Goal: Transaction & Acquisition: Book appointment/travel/reservation

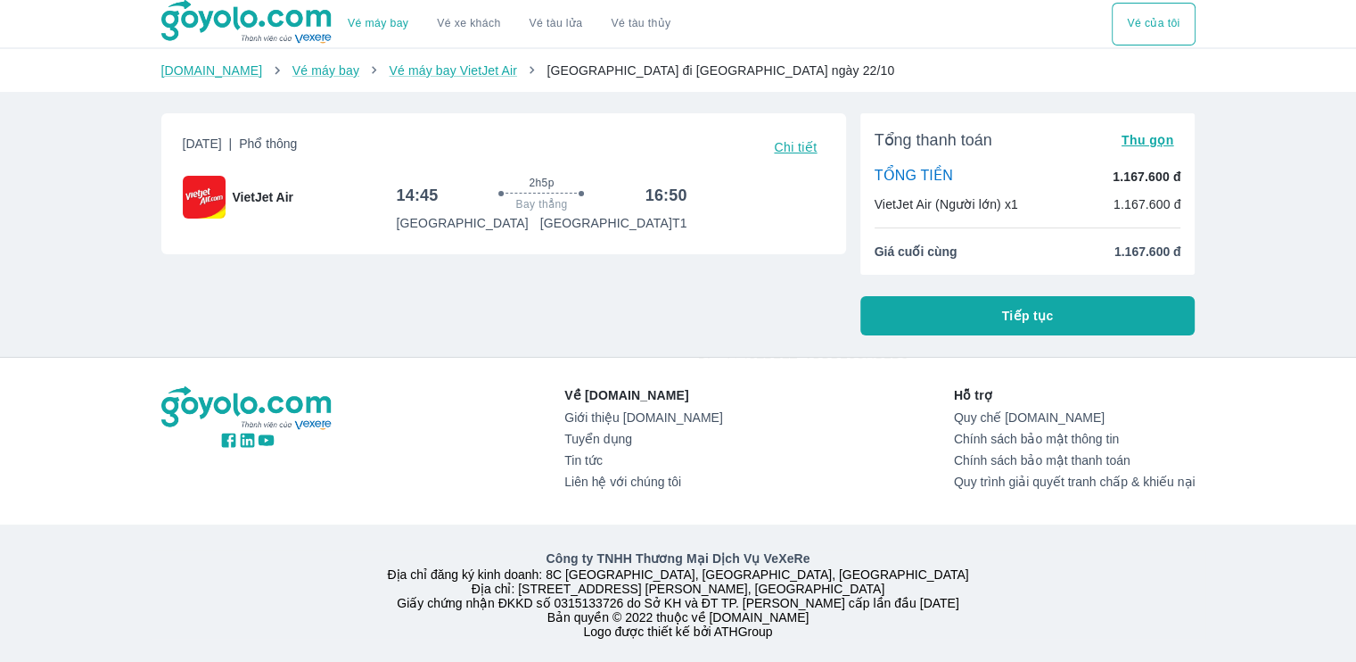
click at [1011, 317] on span "Tiếp tục" at bounding box center [1028, 316] width 52 height 18
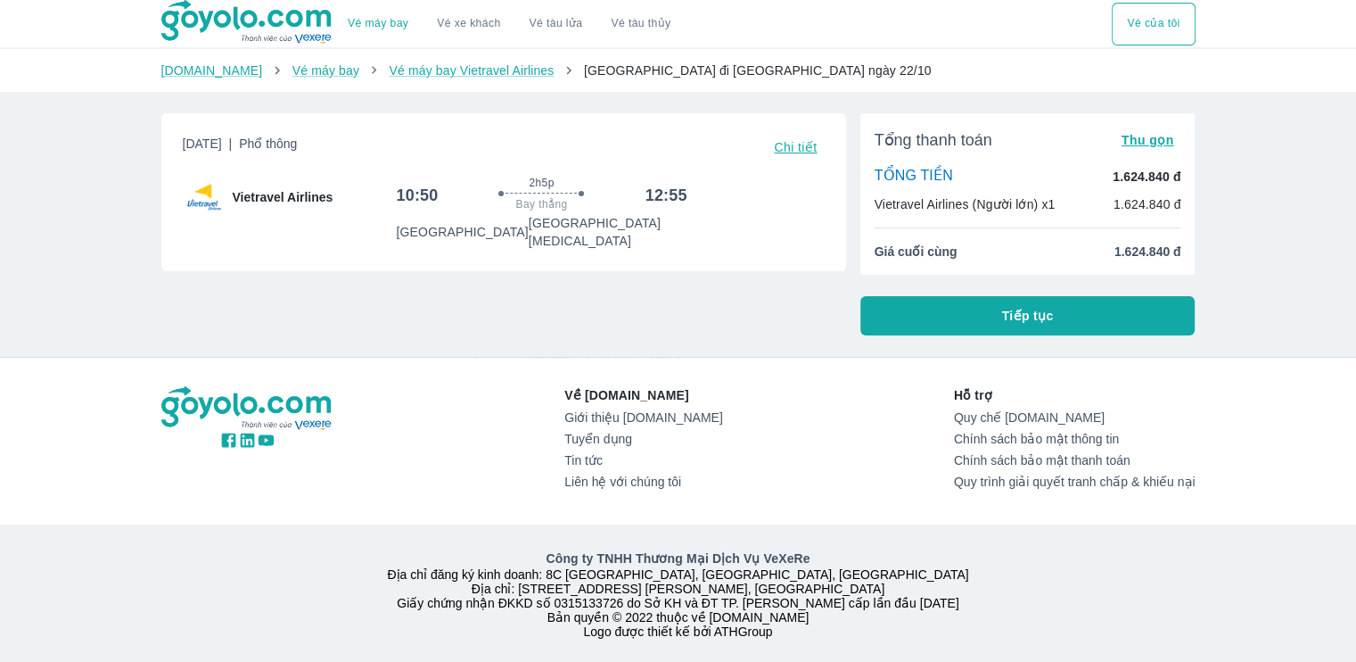
scroll to position [21, 0]
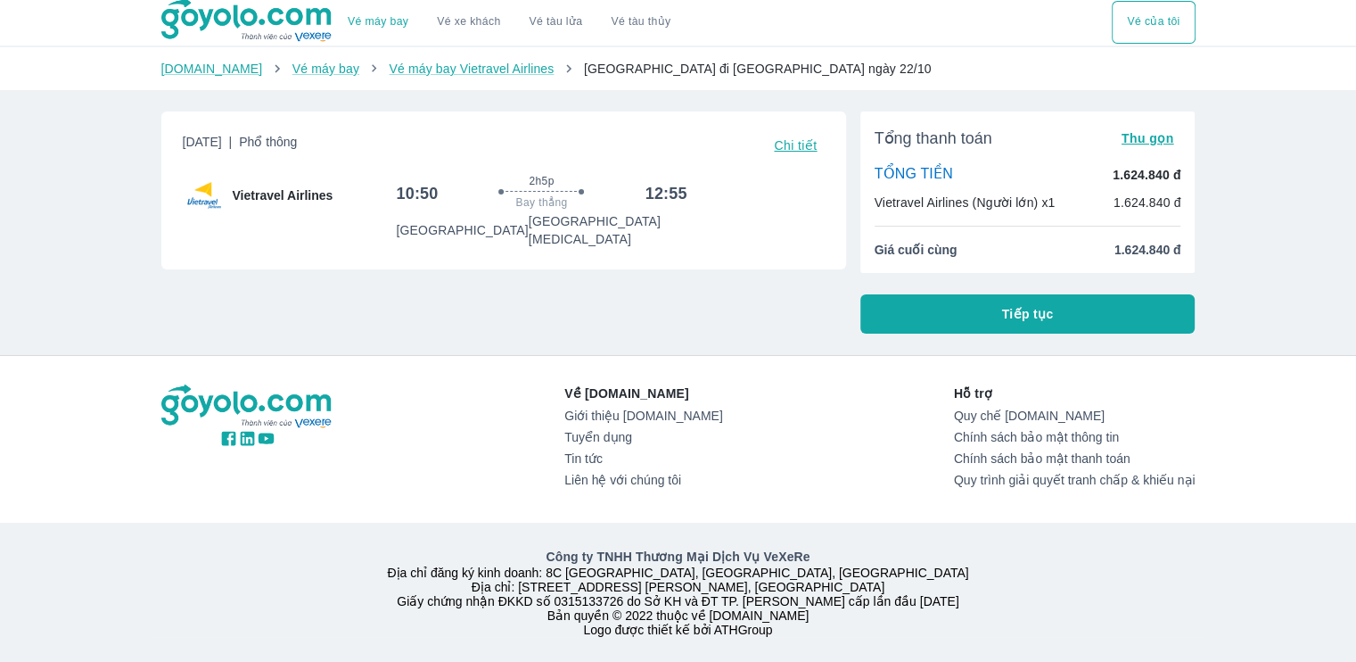
click at [963, 294] on button "Tiếp tục" at bounding box center [1027, 313] width 335 height 39
